Goal: Navigation & Orientation: Go to known website

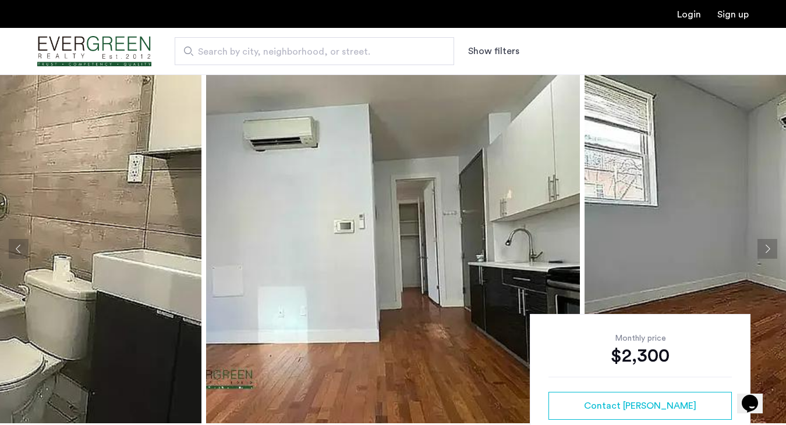
click at [118, 43] on img "Cazamio Logo" at bounding box center [94, 52] width 114 height 44
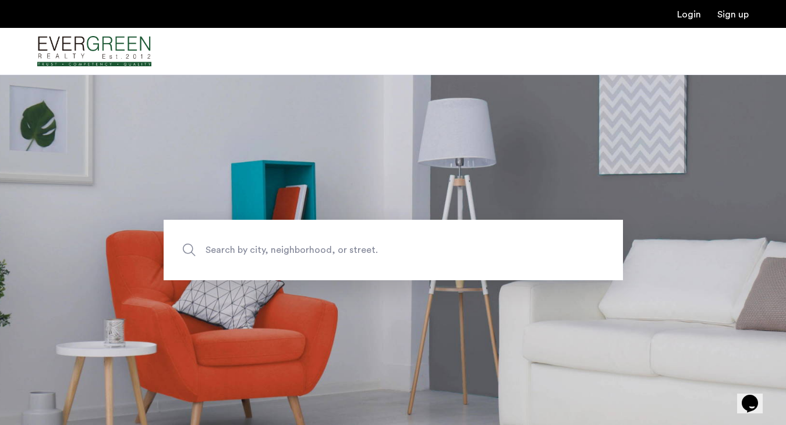
click at [317, 251] on span "Search by city, neighborhood, or street." at bounding box center [365, 250] width 321 height 16
click at [317, 251] on input "Search by city, neighborhood, or street." at bounding box center [393, 250] width 459 height 61
click at [123, 56] on img "Cazamio Logo" at bounding box center [94, 52] width 114 height 44
click at [134, 42] on img "Cazamio Logo" at bounding box center [94, 52] width 114 height 44
